Goal: Register for event/course

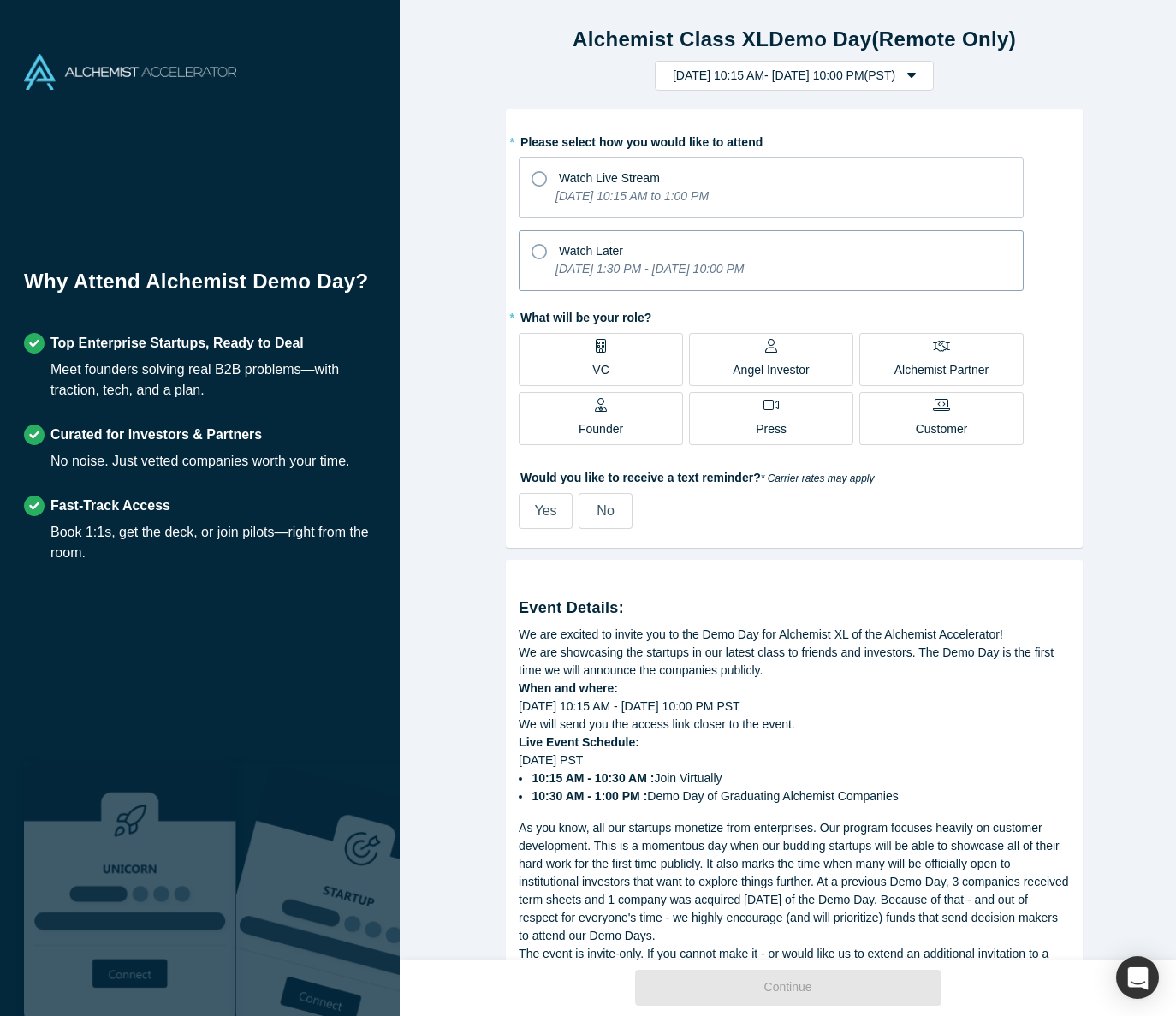
click at [537, 249] on icon at bounding box center [539, 251] width 15 height 15
click at [0, 0] on input "Watch Later [DATE] 1:30 PM - [DATE] 10:00 PM" at bounding box center [0, 0] width 0 height 0
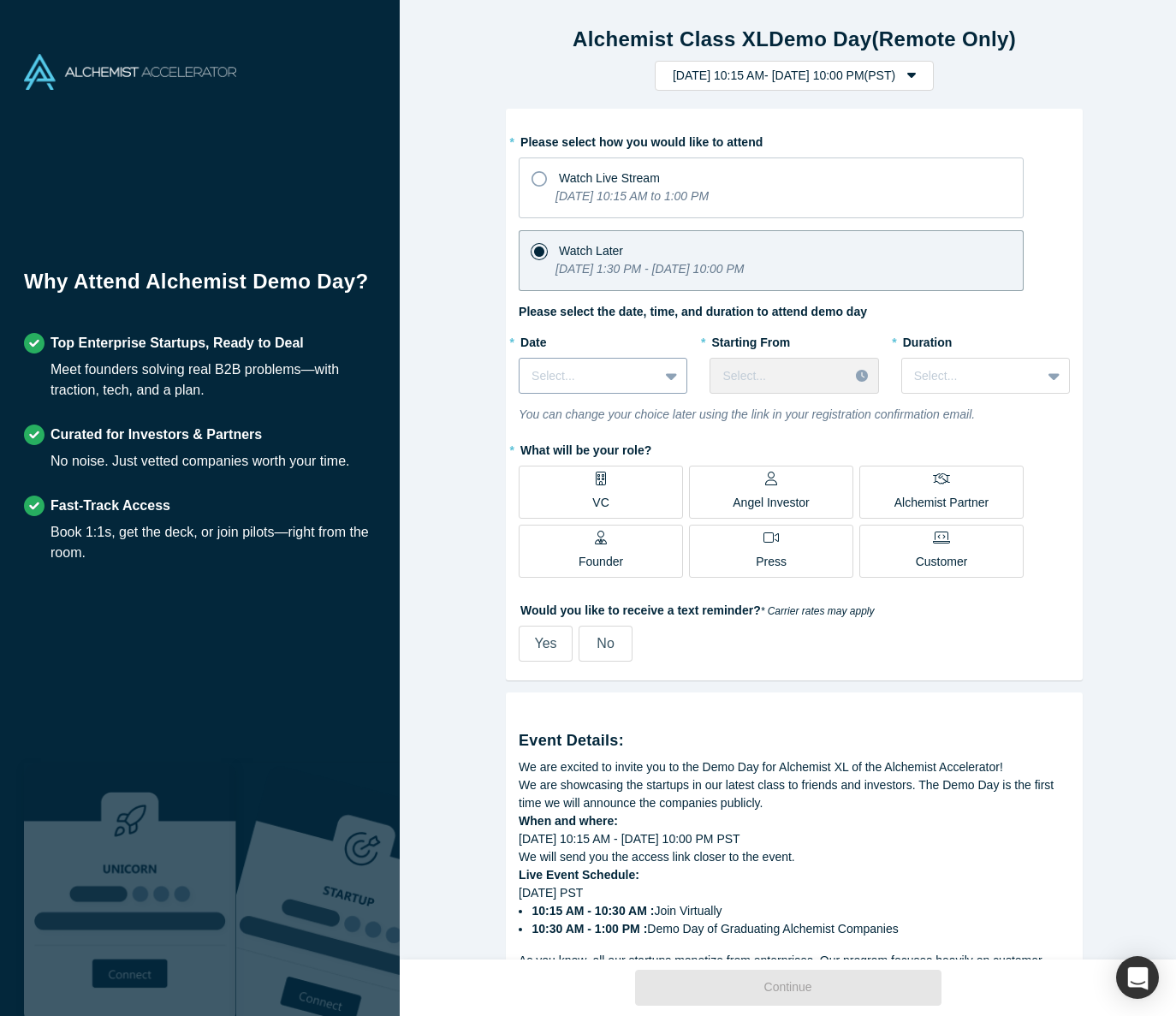
click at [666, 375] on icon at bounding box center [671, 377] width 11 height 7
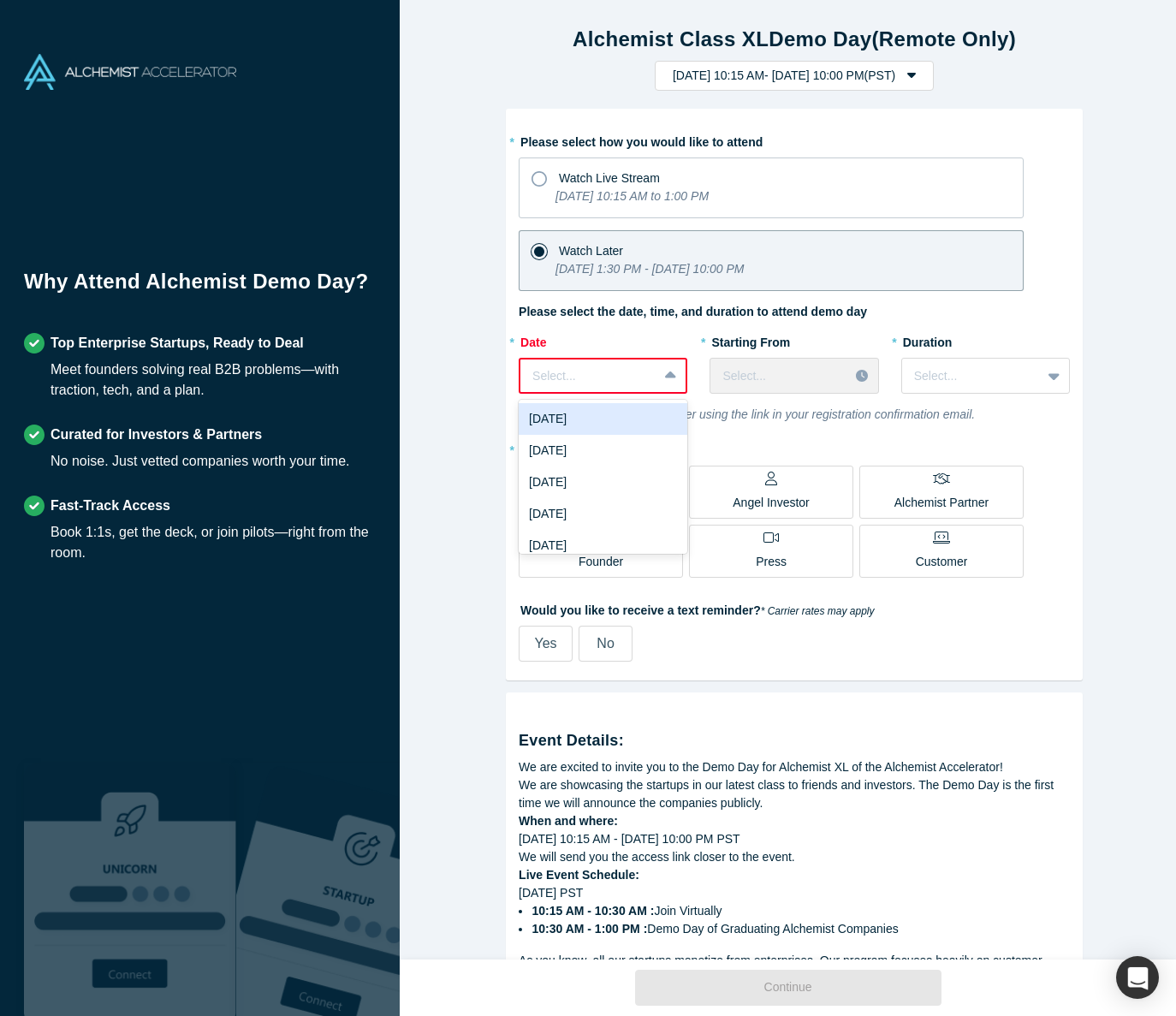
click at [665, 375] on icon at bounding box center [670, 375] width 11 height 7
click at [607, 533] on div "[DATE]" at bounding box center [602, 546] width 169 height 32
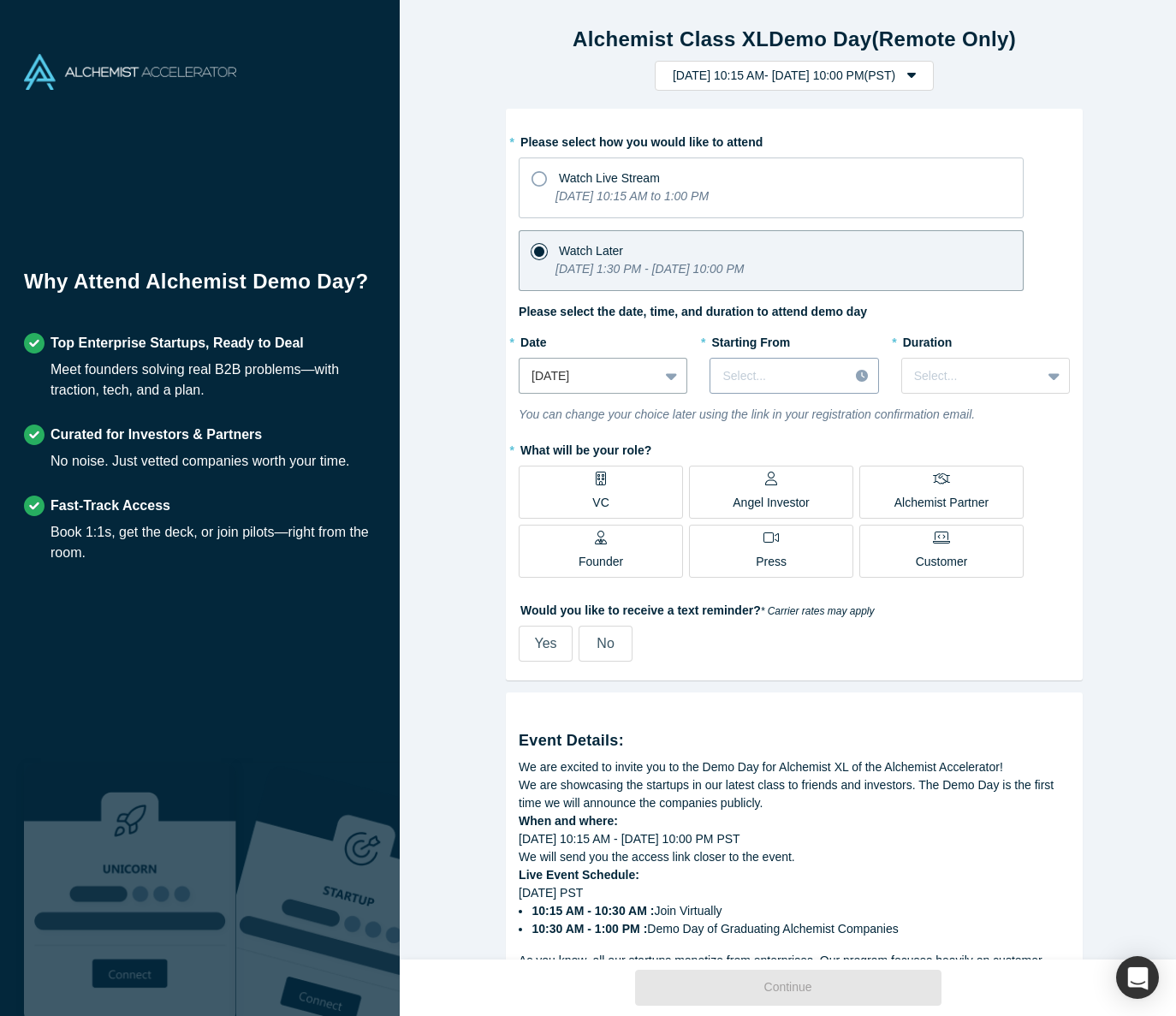
click at [823, 375] on div at bounding box center [779, 375] width 114 height 21
click at [806, 494] on div "1:30 PM (PST)" at bounding box center [793, 491] width 169 height 32
click at [970, 382] on div at bounding box center [972, 375] width 115 height 21
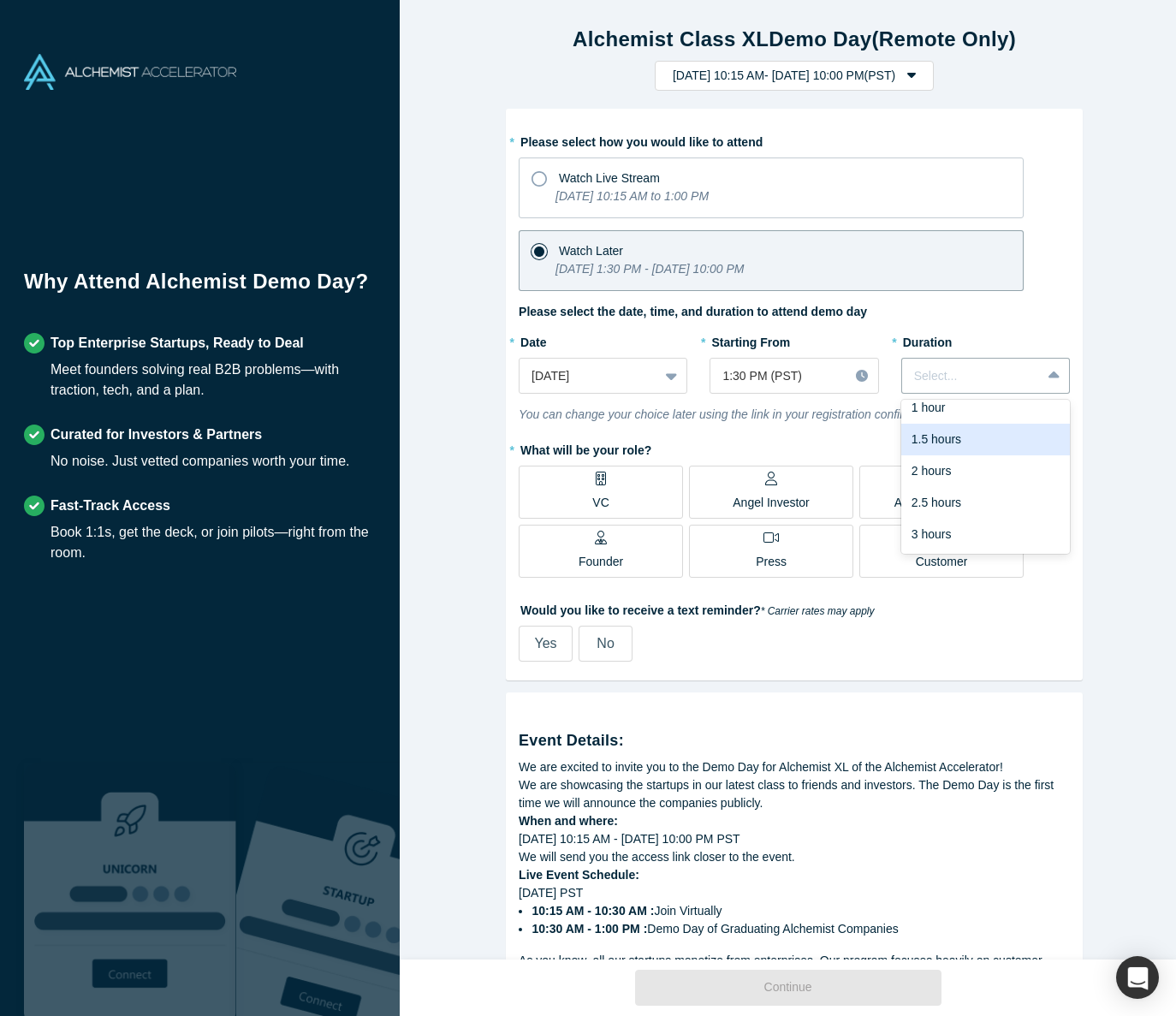
click at [853, 414] on icon "You can change your choice later using the link in your registration confirmati…" at bounding box center [746, 414] width 456 height 14
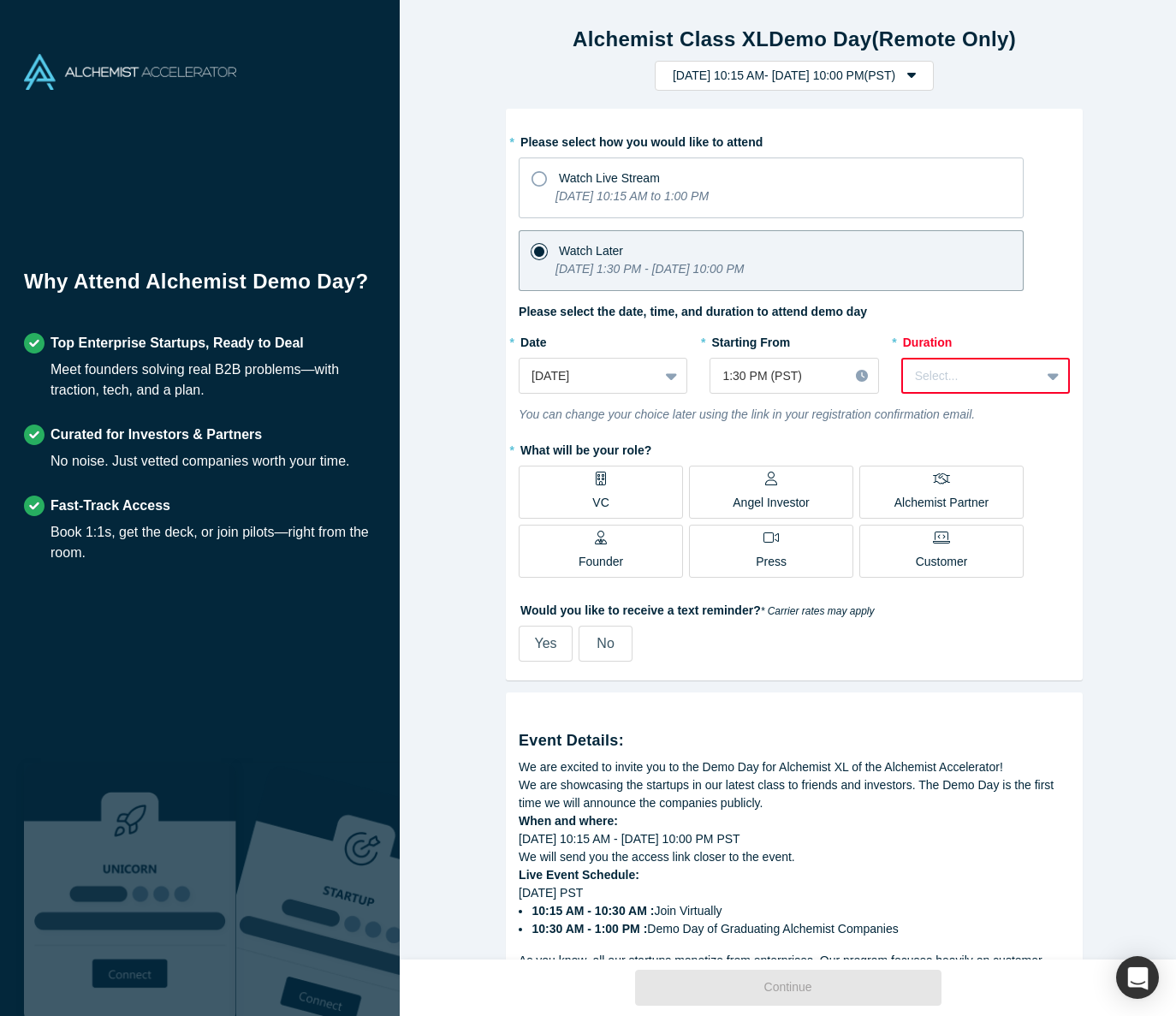
click at [995, 375] on div at bounding box center [972, 375] width 113 height 21
click at [990, 376] on div at bounding box center [972, 375] width 113 height 21
click at [969, 535] on div "2.5 hours" at bounding box center [986, 546] width 169 height 32
click at [624, 548] on label "Founder" at bounding box center [600, 551] width 164 height 53
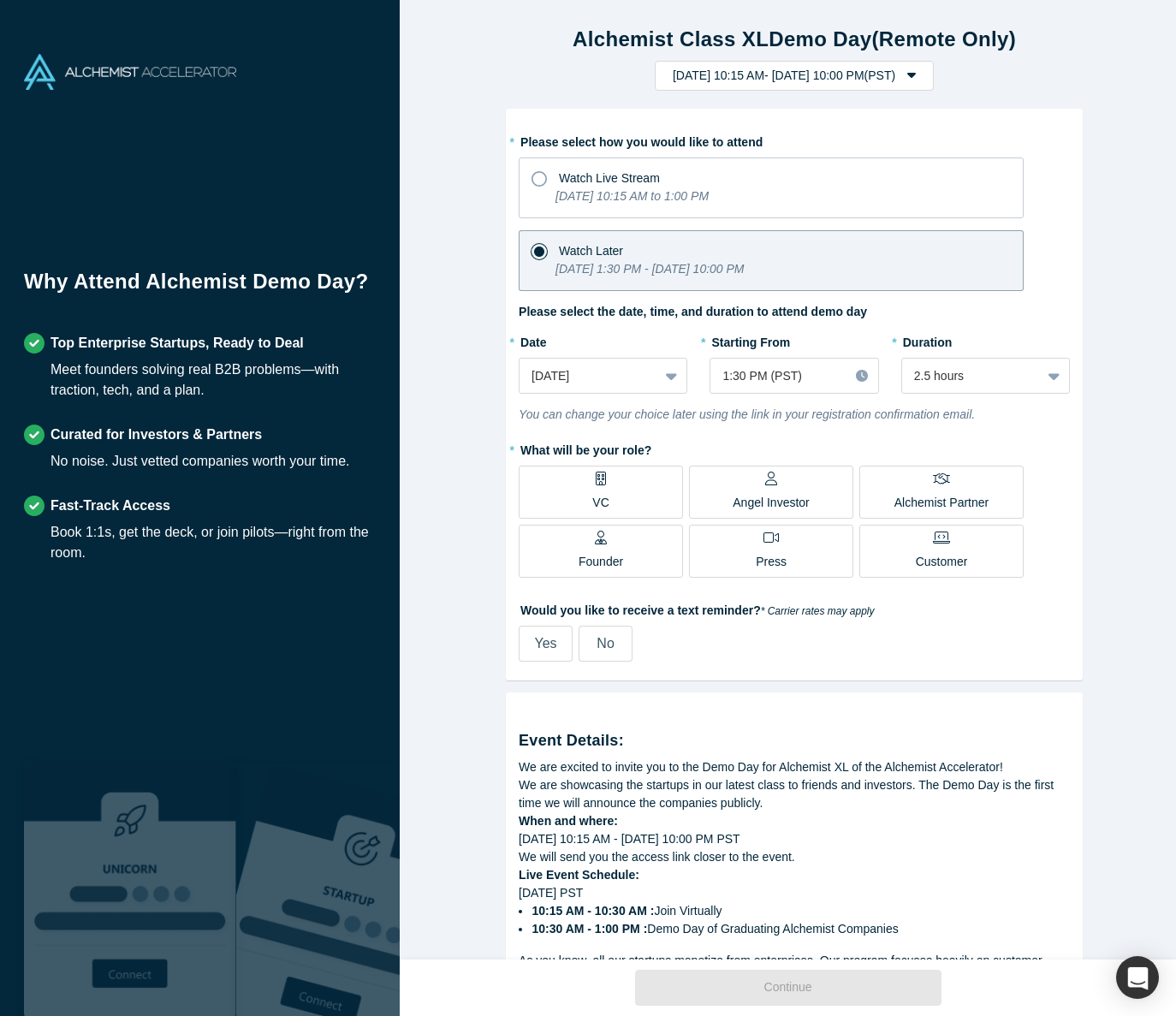
click at [0, 0] on input "Founder" at bounding box center [0, 0] width 0 height 0
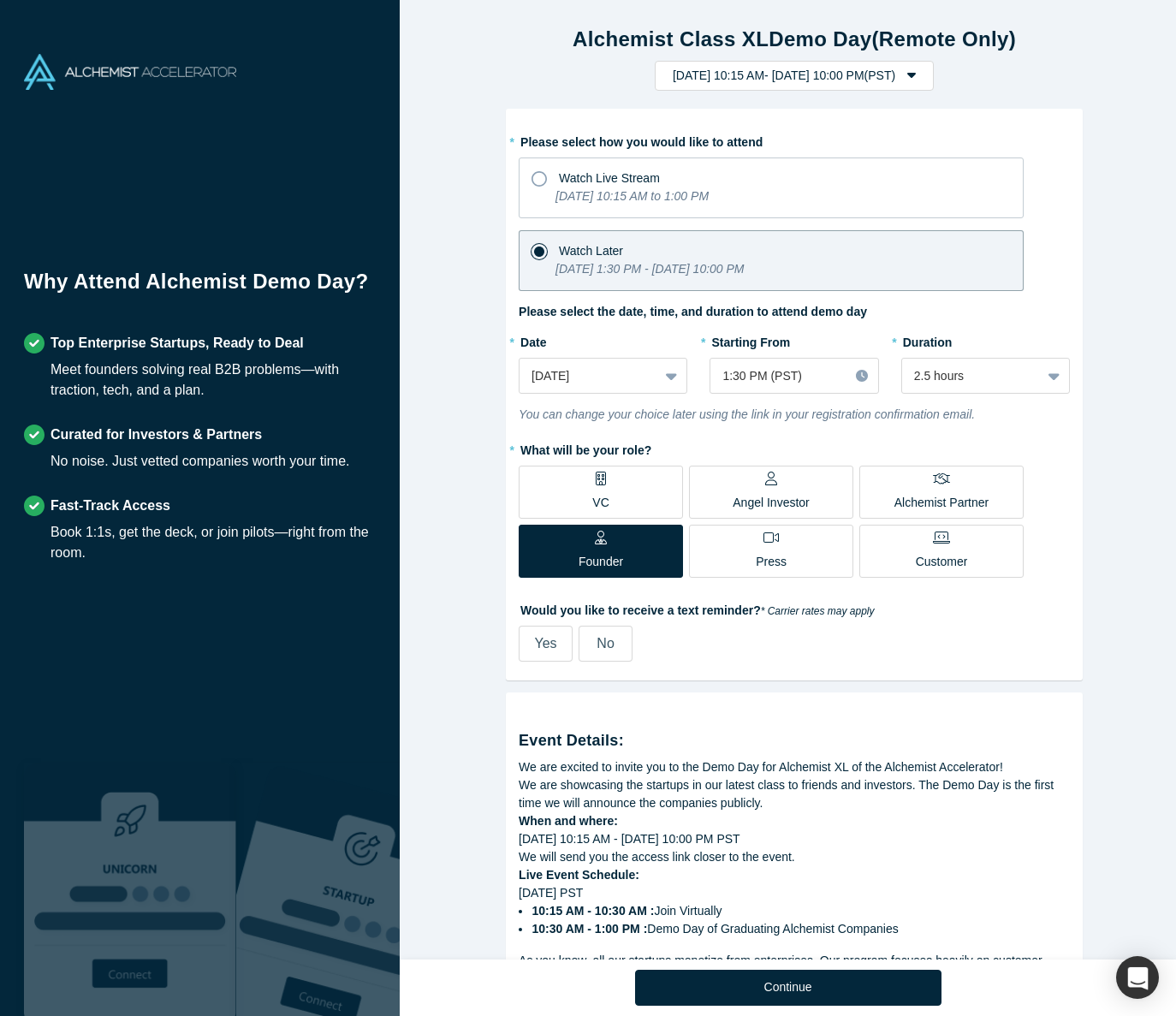
click at [895, 499] on p "Alchemist Partner" at bounding box center [941, 503] width 94 height 18
click at [0, 0] on input "Alchemist Partner" at bounding box center [0, 0] width 0 height 0
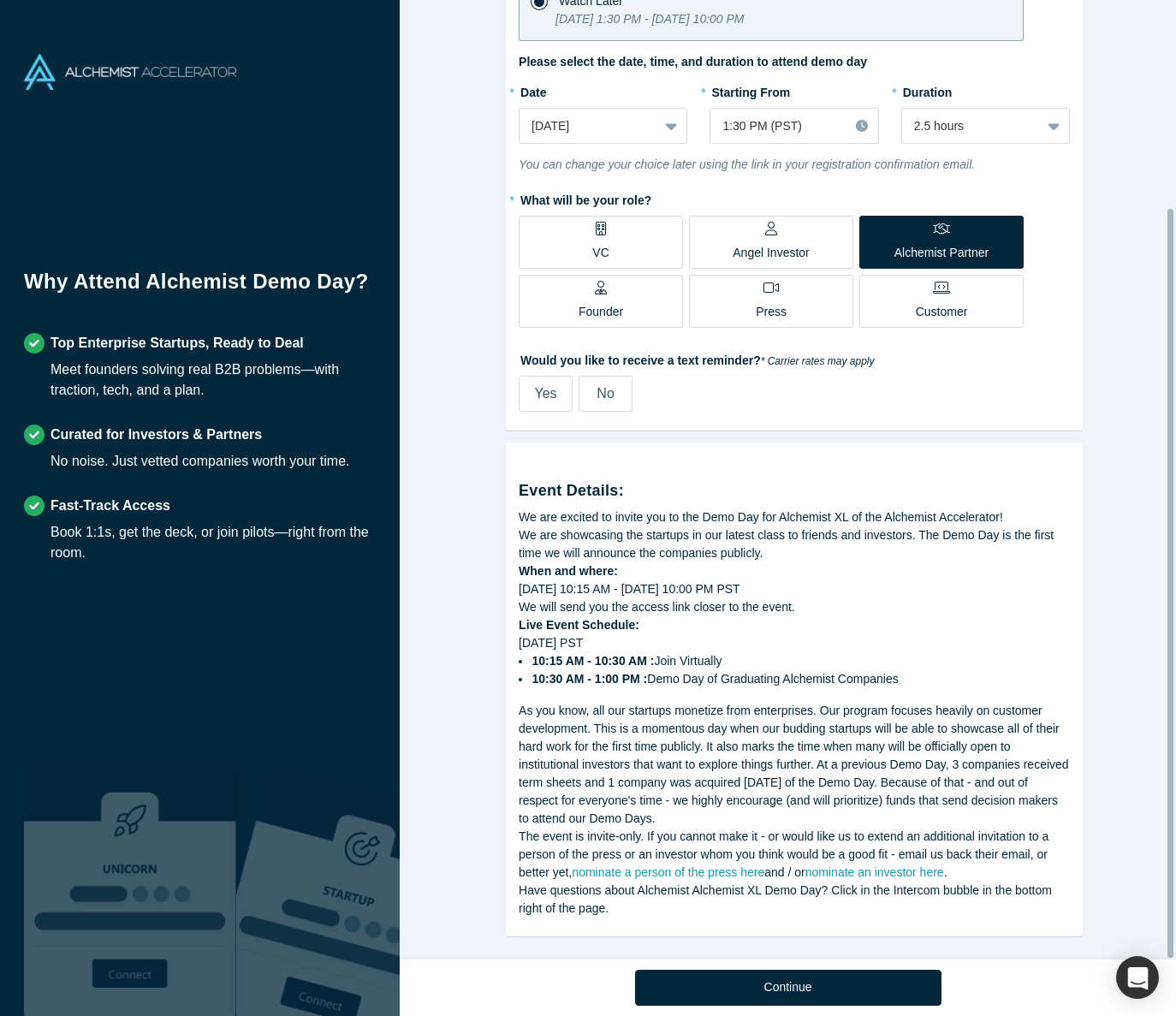
scroll to position [266, 0]
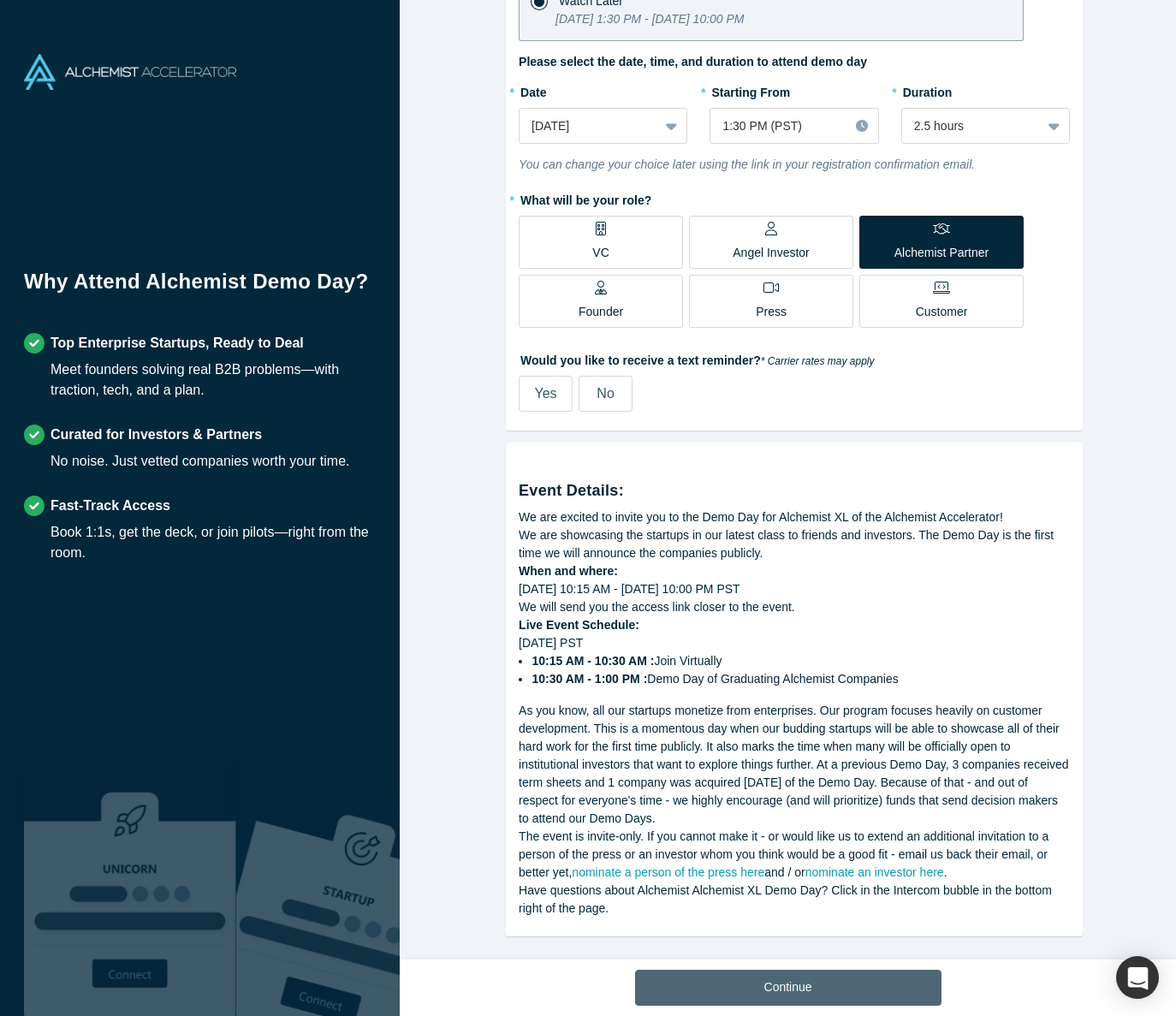
click at [863, 987] on button "Continue" at bounding box center [788, 988] width 306 height 36
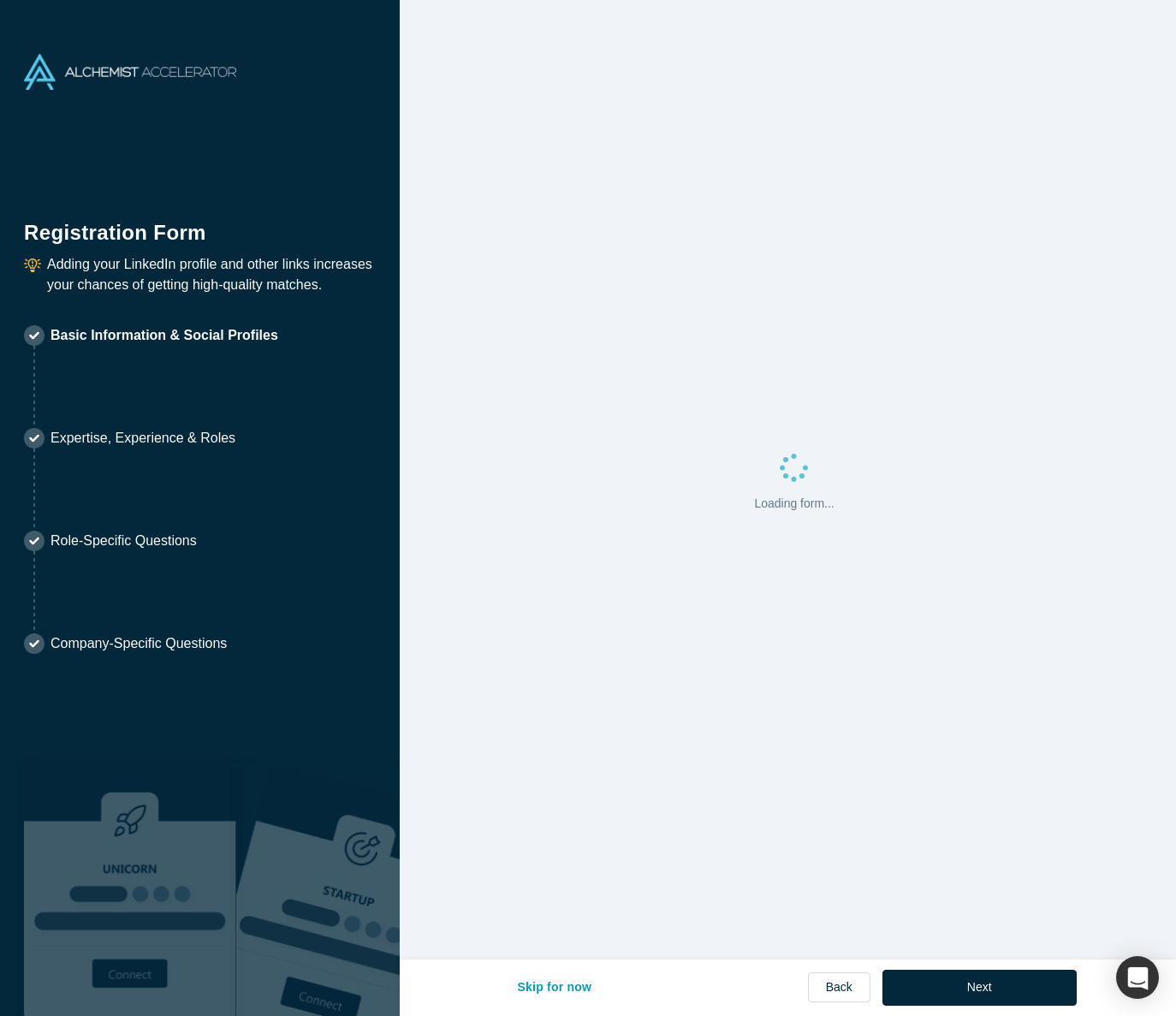
select select "US"
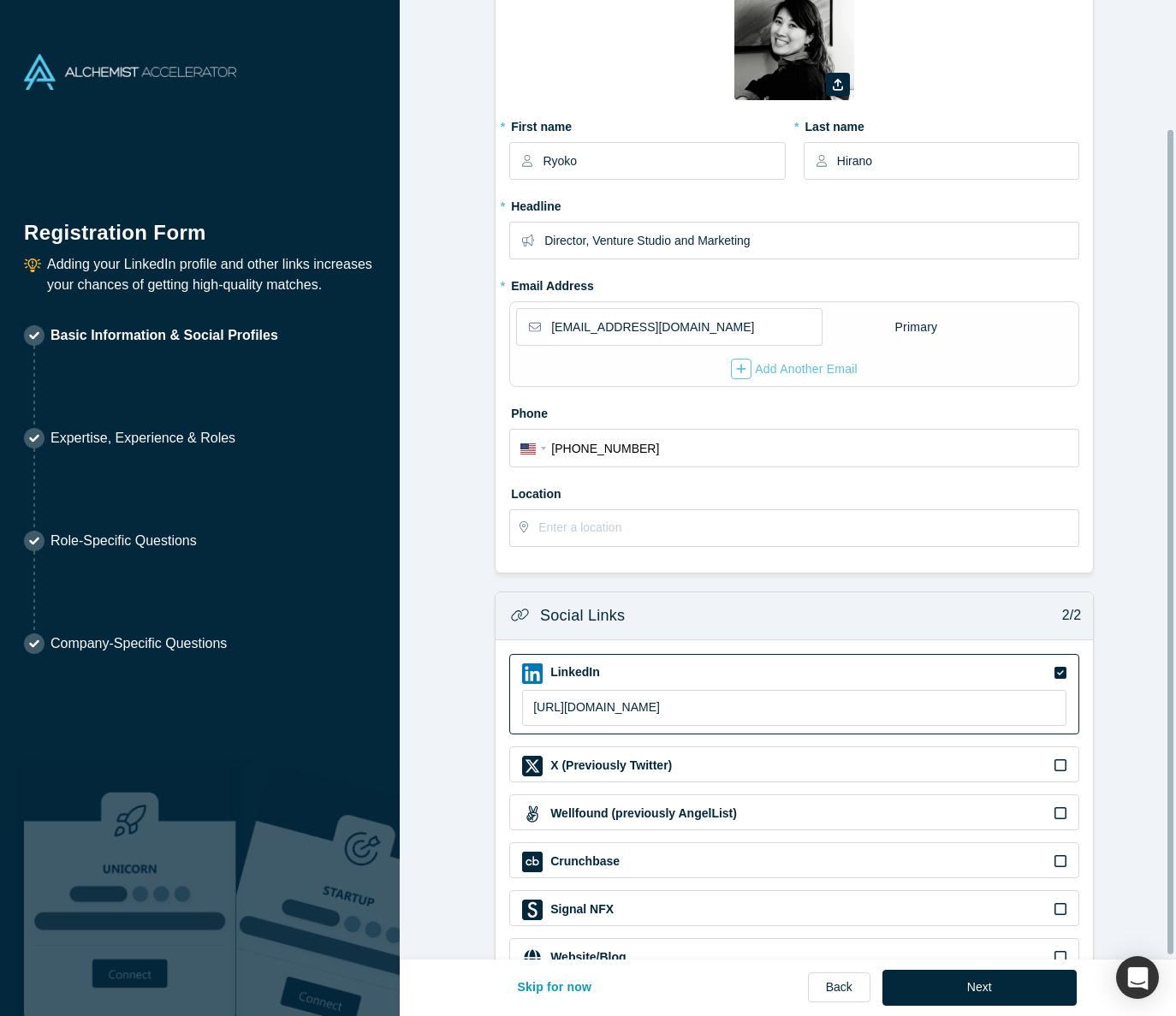
scroll to position [154, 0]
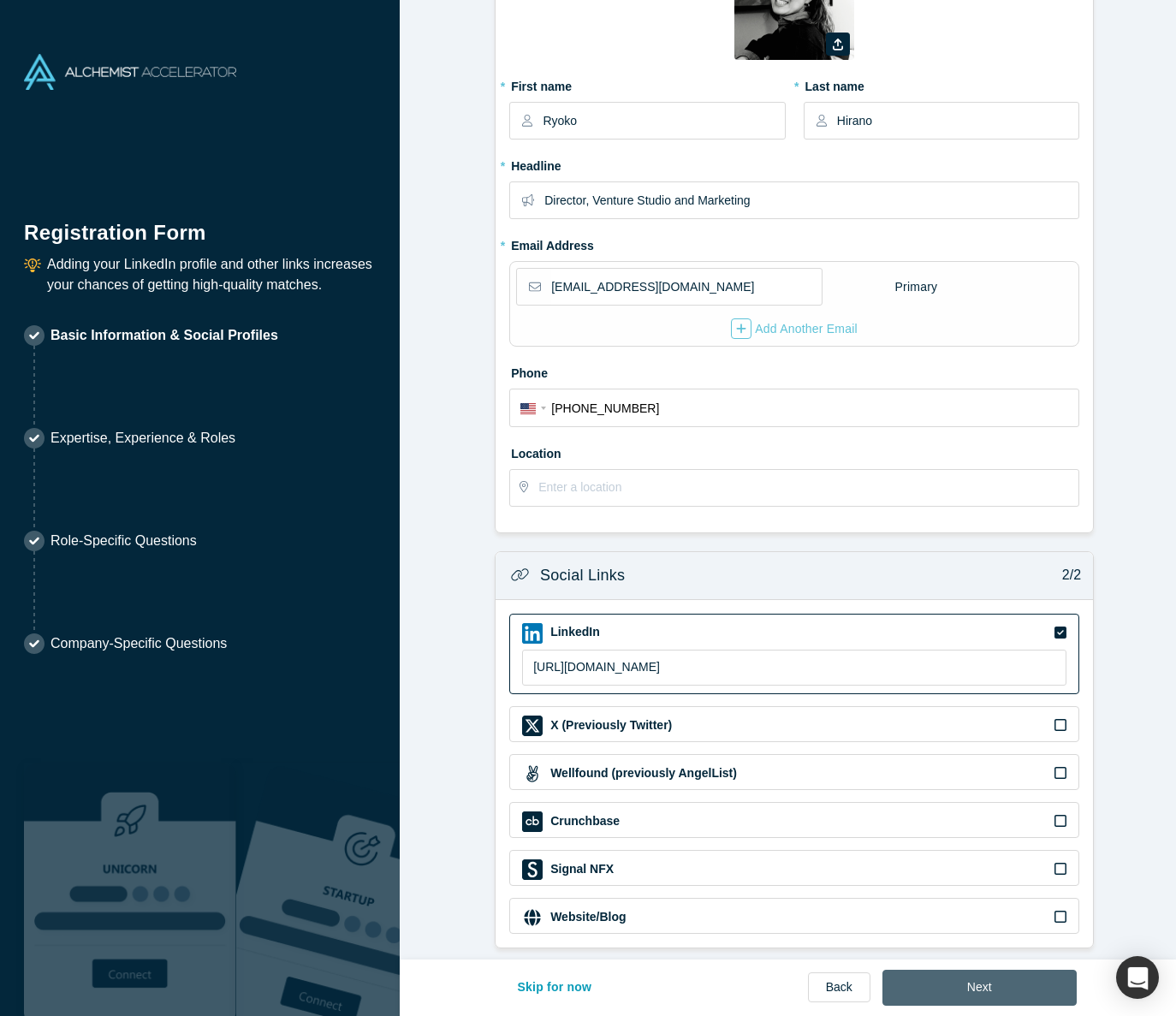
click at [1002, 988] on button "Next" at bounding box center [979, 988] width 194 height 36
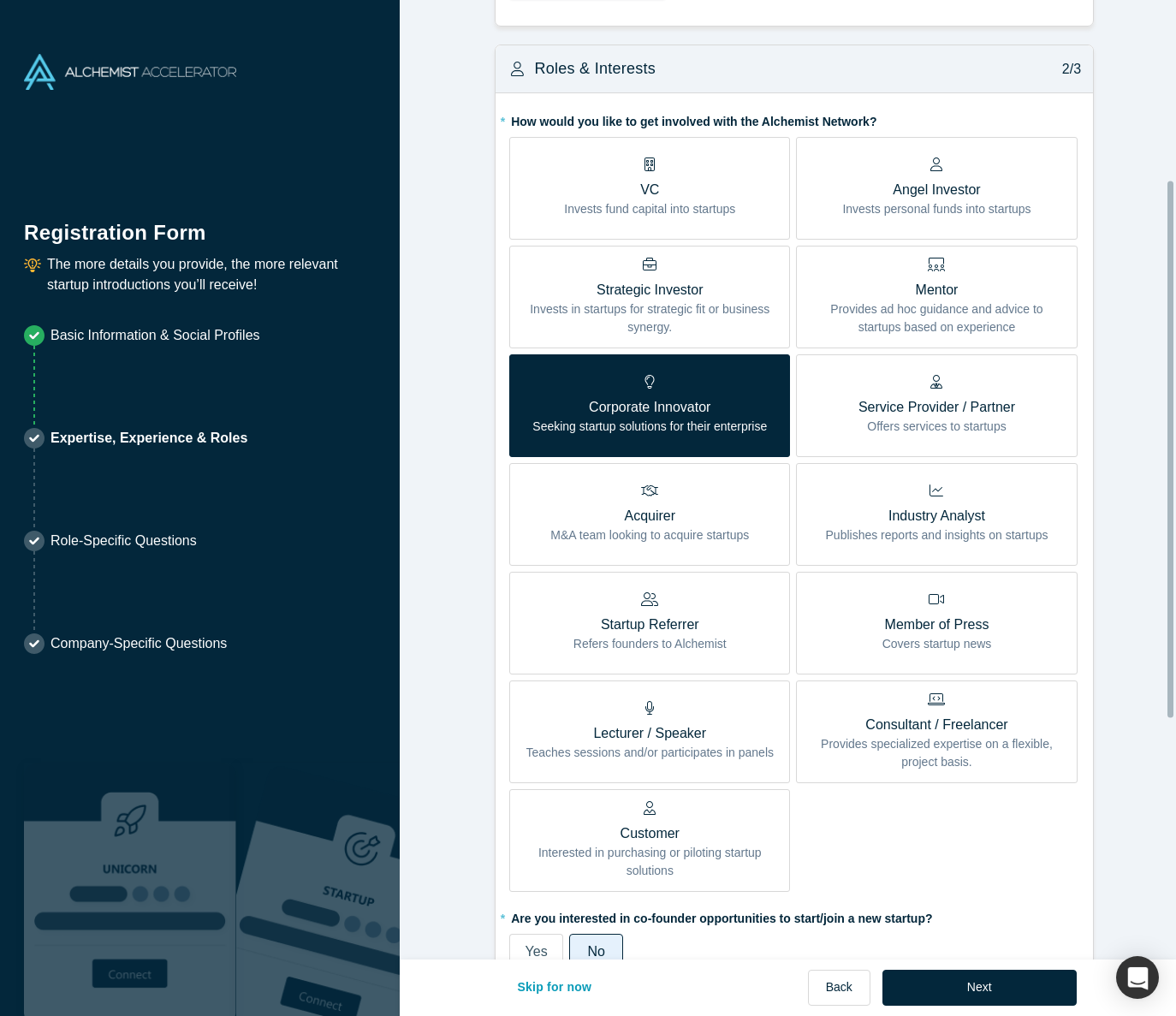
scroll to position [328, 0]
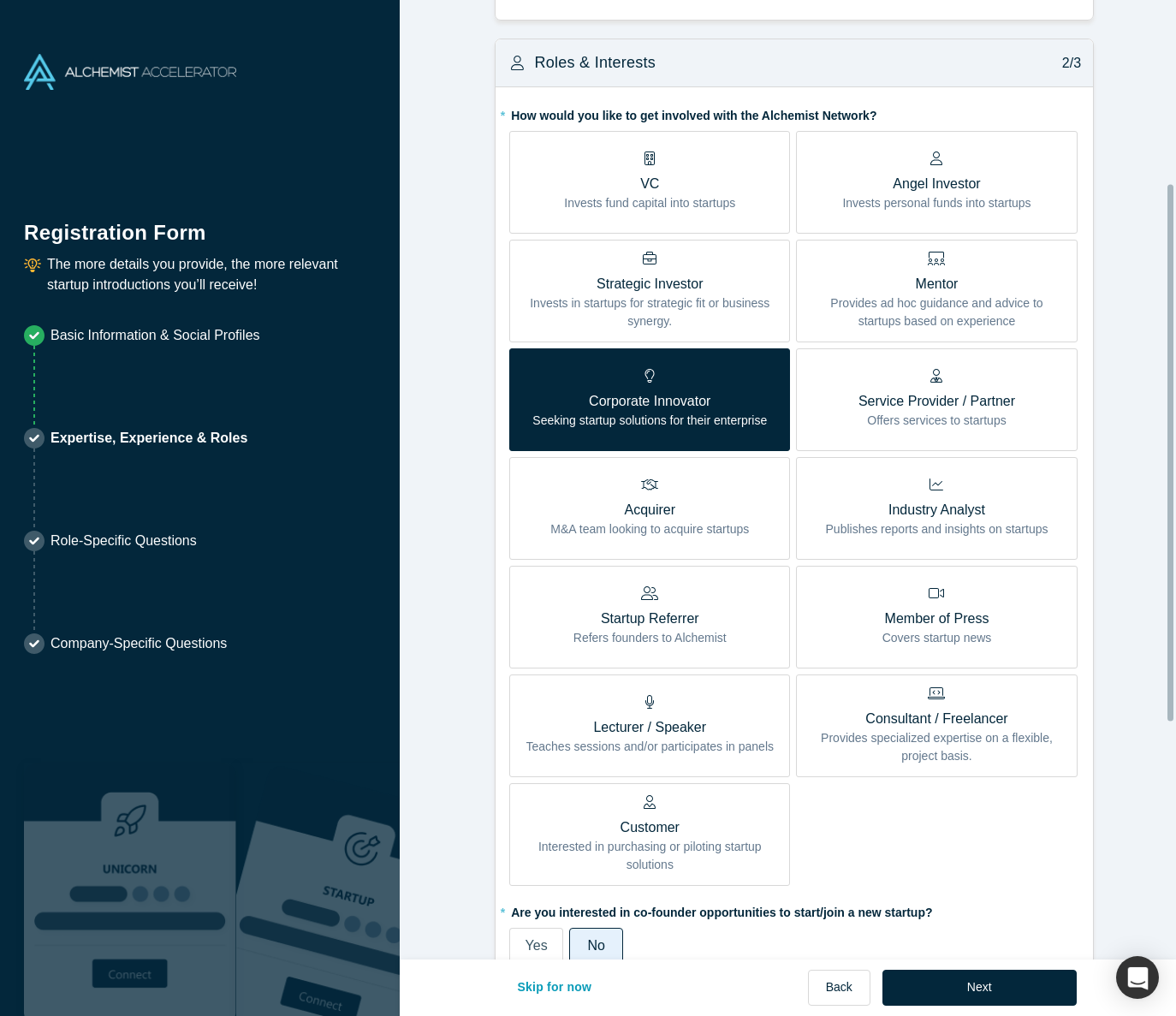
click at [859, 269] on div "Mentor Provides ad hoc guidance and advice to startups based on experience" at bounding box center [936, 291] width 255 height 78
click at [0, 0] on input "Mentor Provides ad hoc guidance and advice to startups based on experience" at bounding box center [0, 0] width 0 height 0
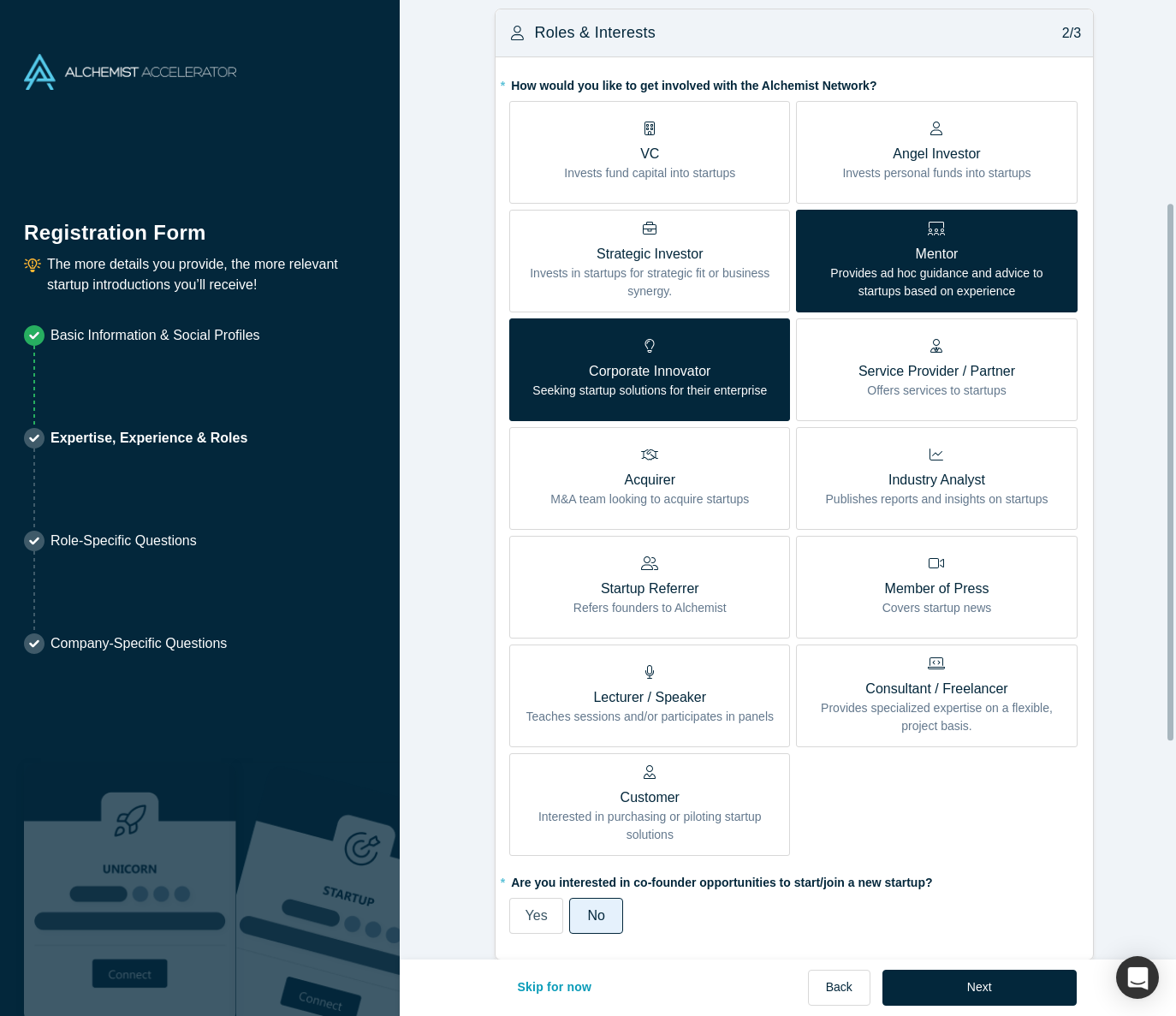
scroll to position [363, 0]
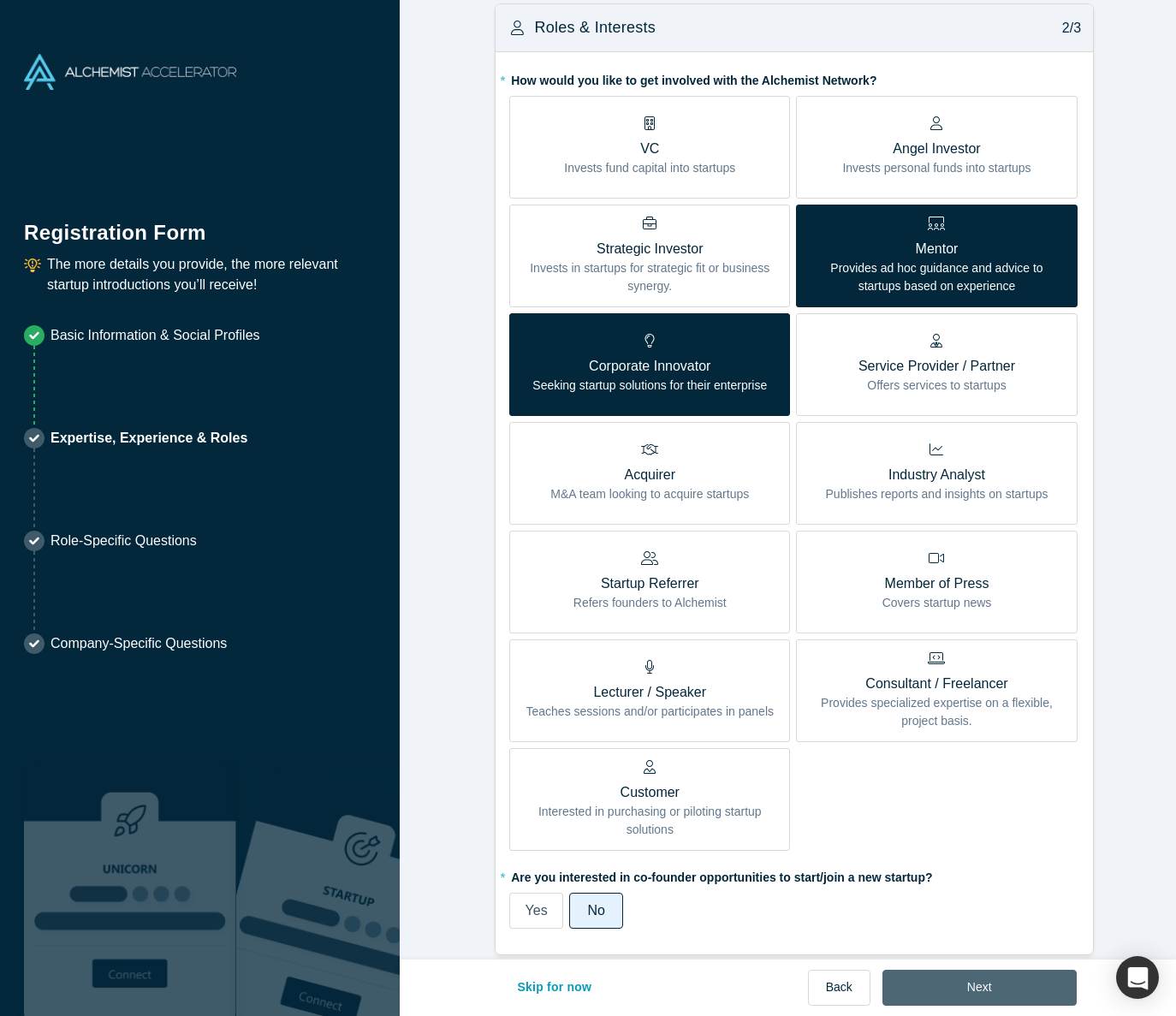
click at [982, 986] on button "Next" at bounding box center [979, 988] width 194 height 36
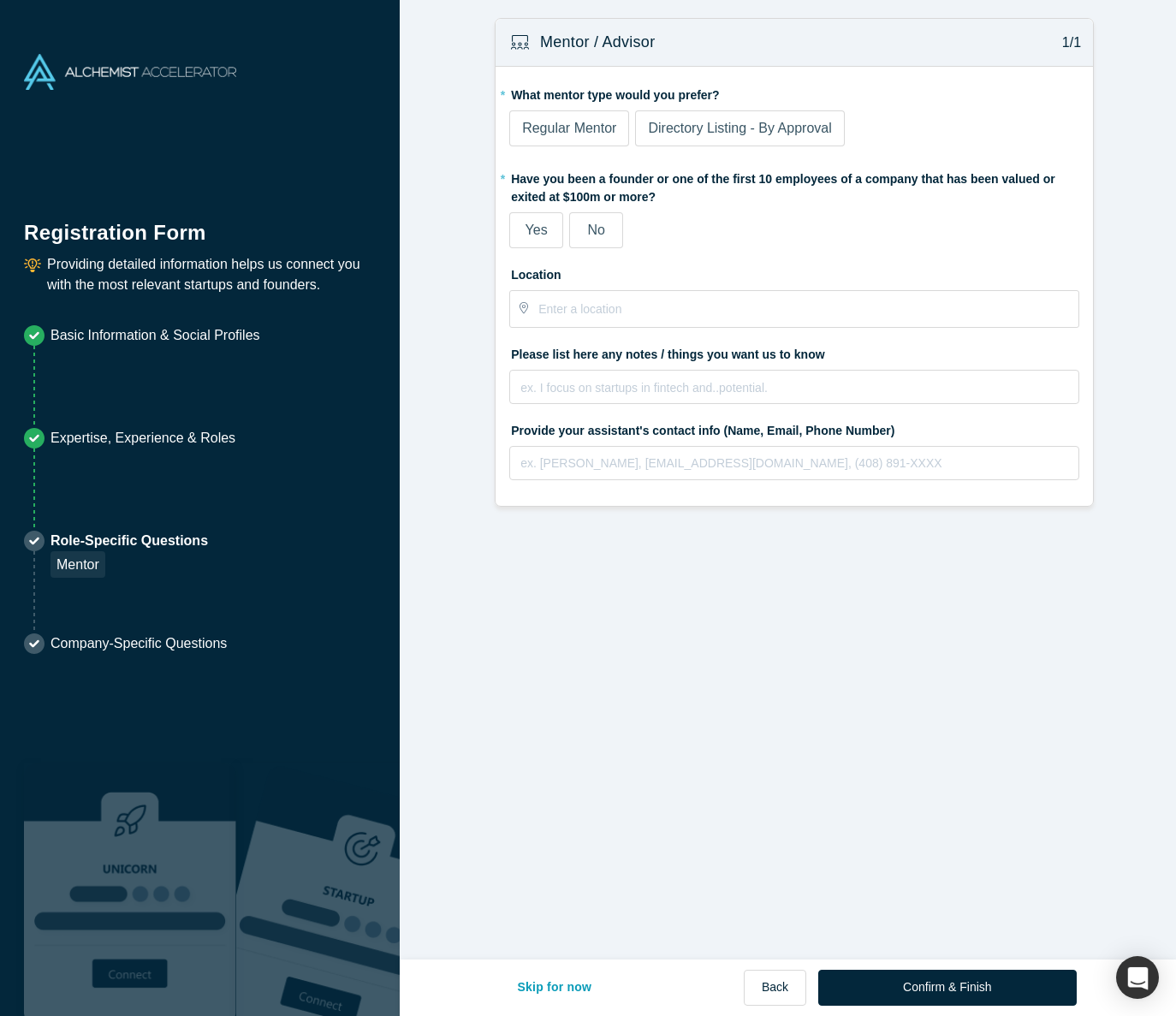
scroll to position [0, 0]
click at [782, 987] on button "Back" at bounding box center [775, 988] width 63 height 36
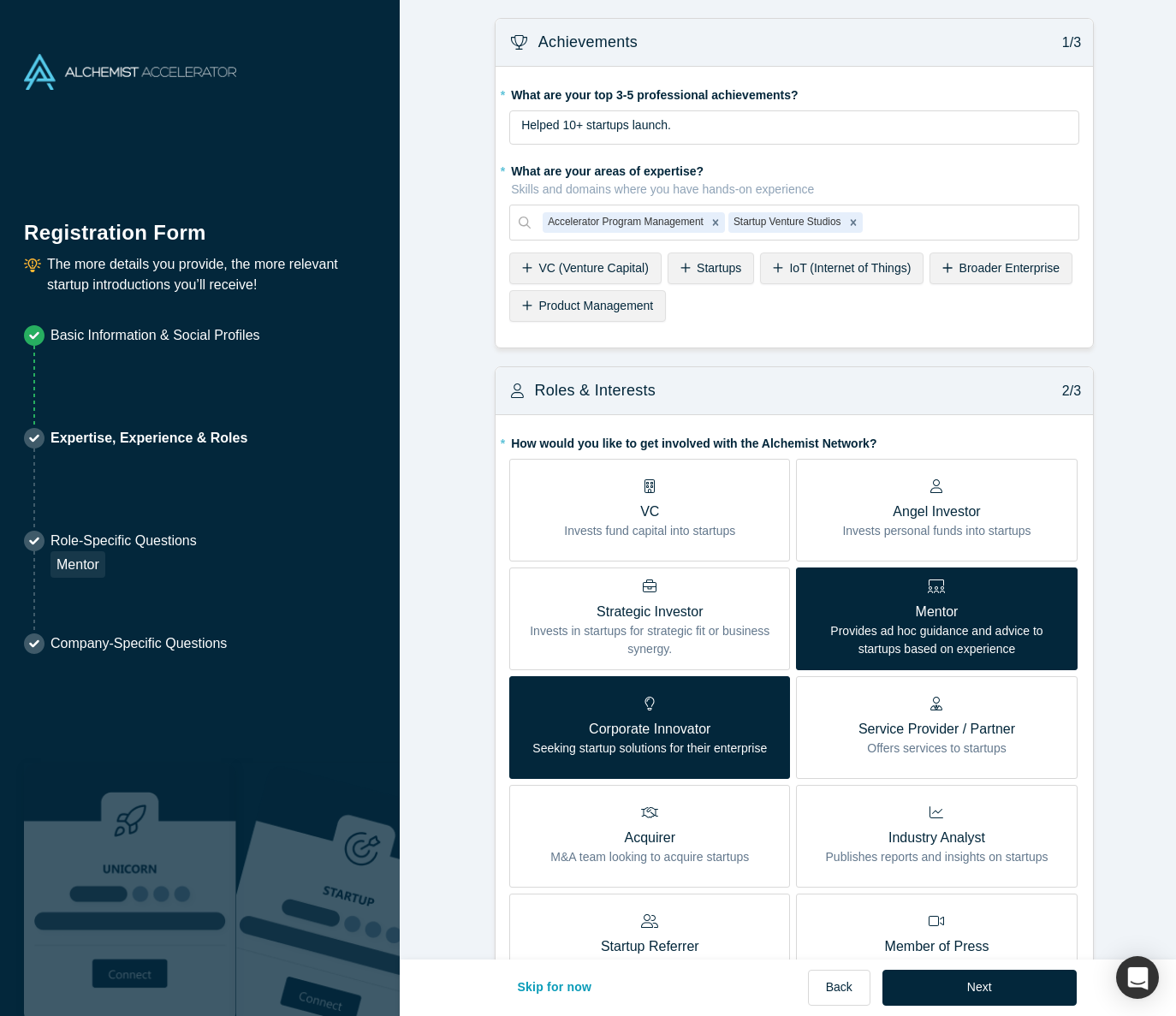
click at [844, 600] on div "Mentor Provides ad hoc guidance and advice to startups based on experience" at bounding box center [936, 619] width 255 height 78
click at [0, 0] on input "Mentor Provides ad hoc guidance and advice to startups based on experience" at bounding box center [0, 0] width 0 height 0
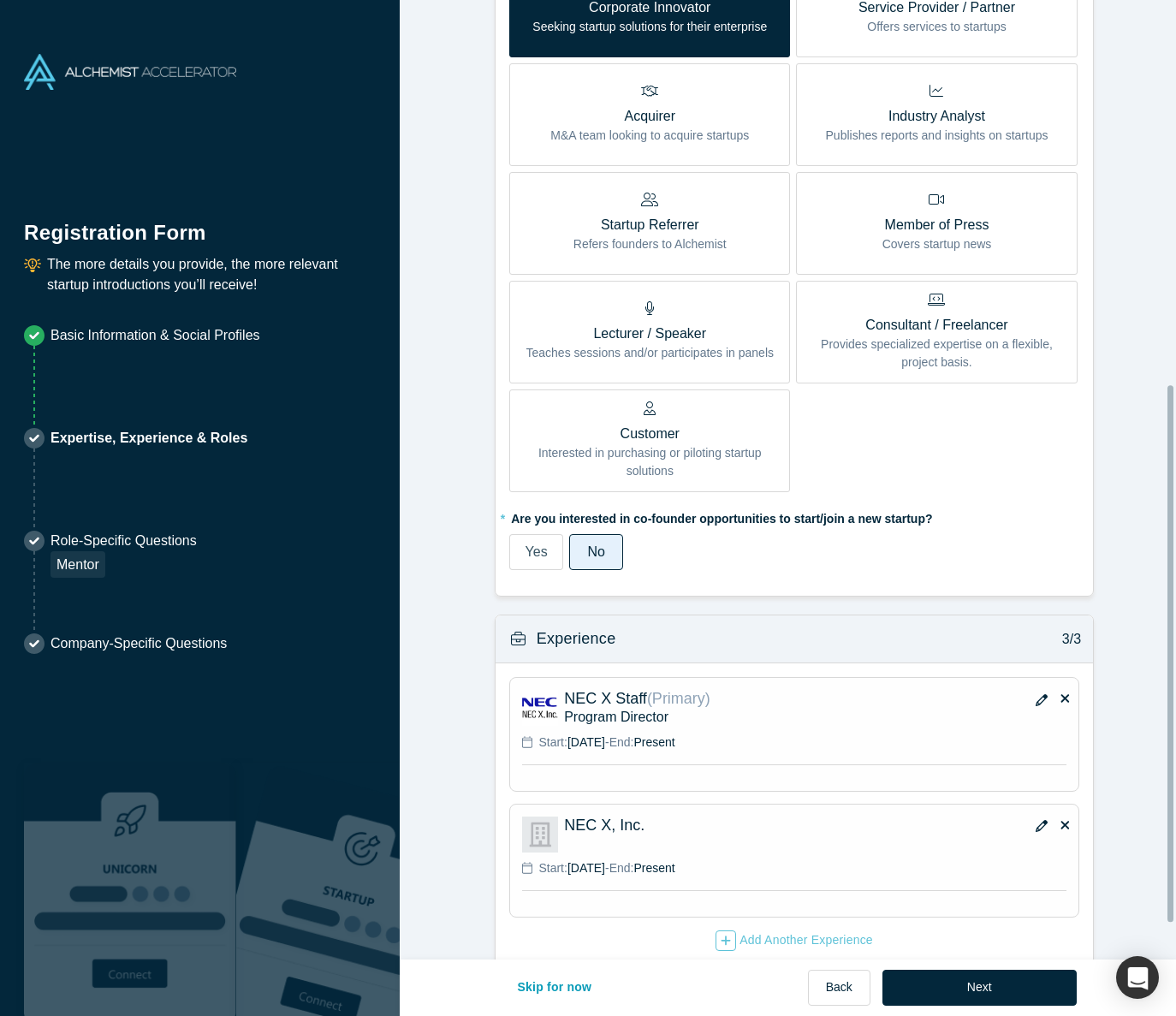
scroll to position [753, 0]
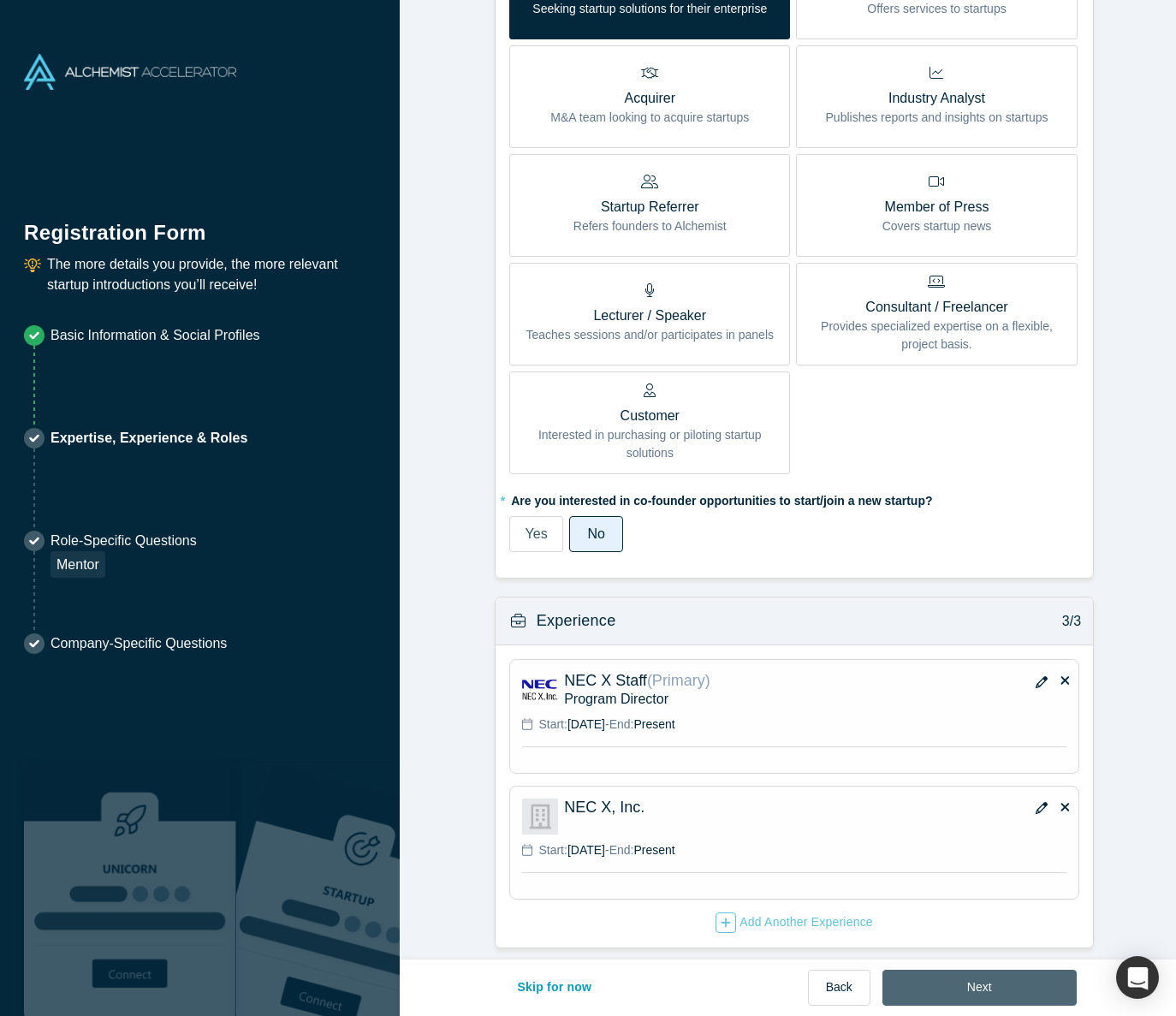
click at [949, 981] on button "Next" at bounding box center [979, 988] width 194 height 36
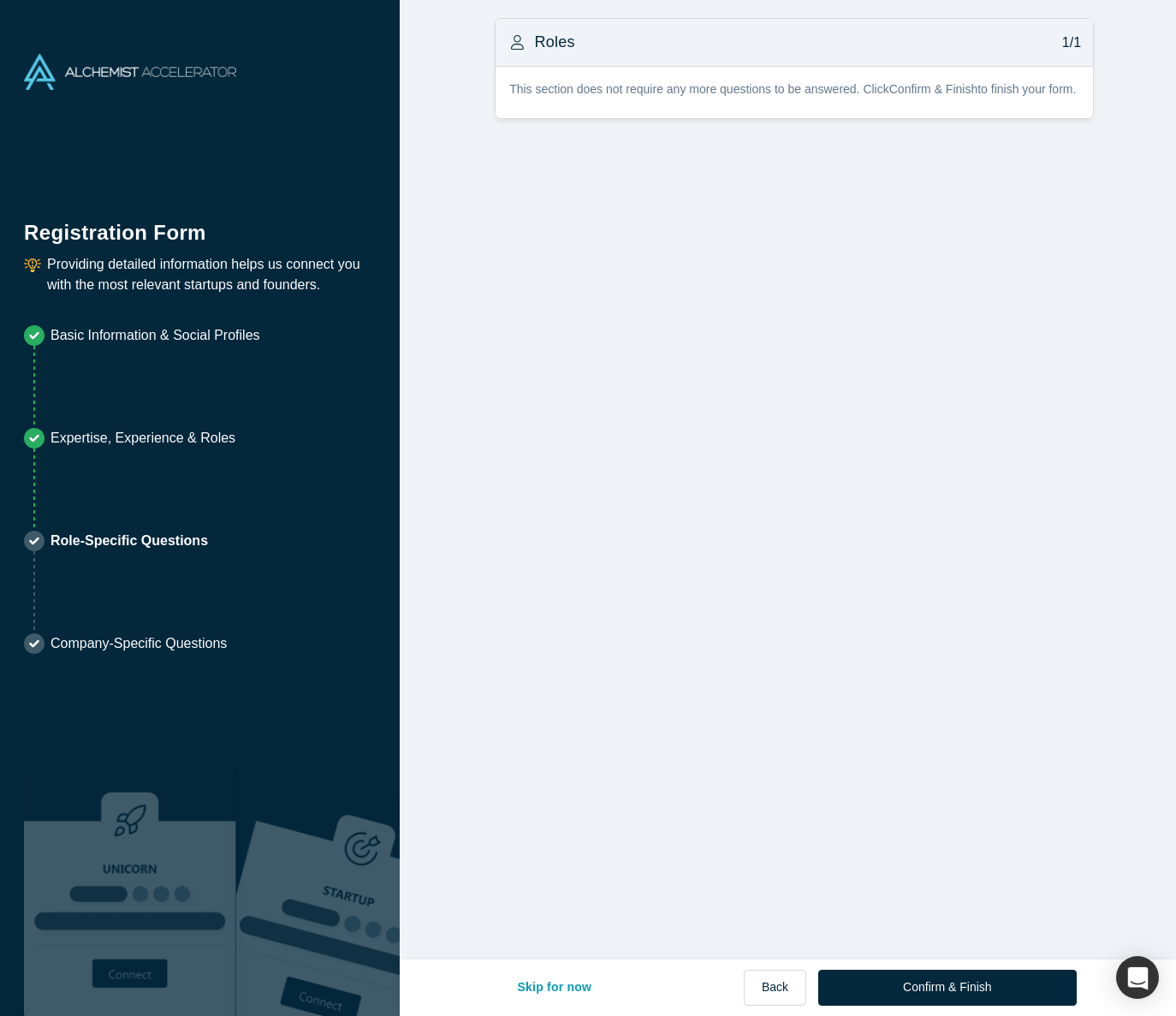
scroll to position [0, 0]
click at [925, 981] on button "Confirm & Finish" at bounding box center [946, 988] width 258 height 36
